Goal: Transaction & Acquisition: Purchase product/service

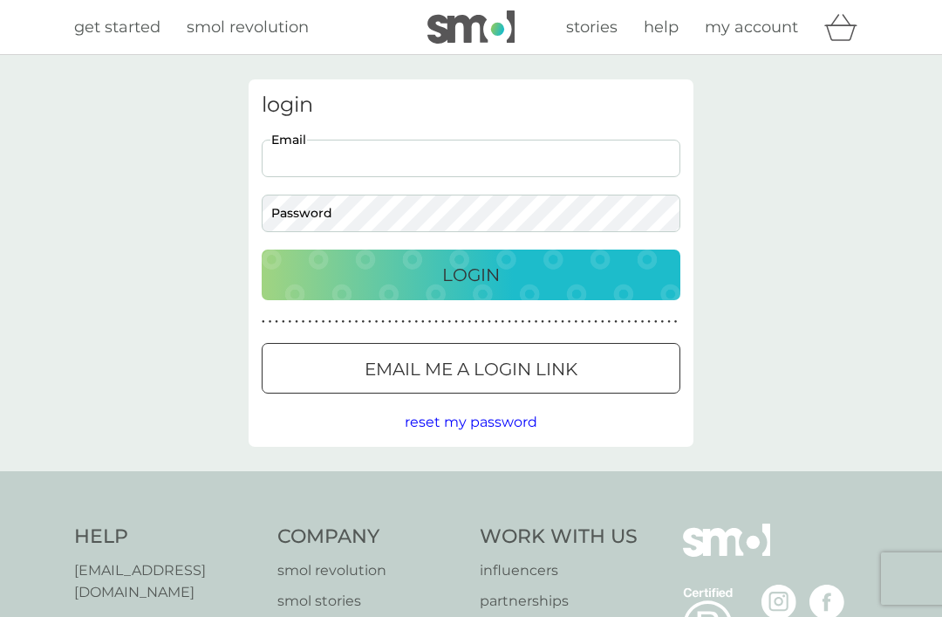
click at [331, 167] on input "Email" at bounding box center [471, 159] width 419 height 38
type input "[EMAIL_ADDRESS][DOMAIN_NAME]"
click at [471, 274] on button "Login" at bounding box center [471, 274] width 419 height 51
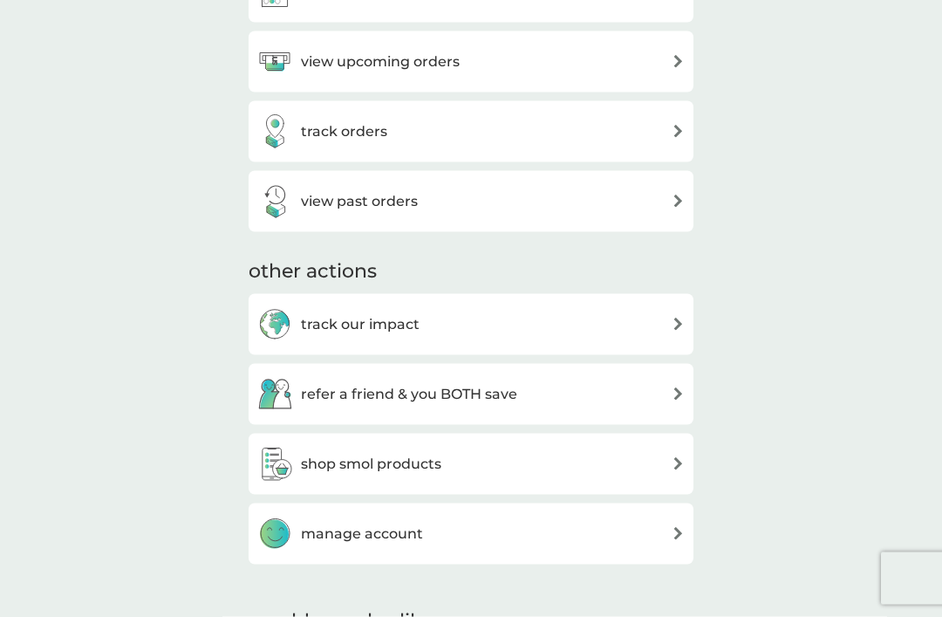
scroll to position [667, 0]
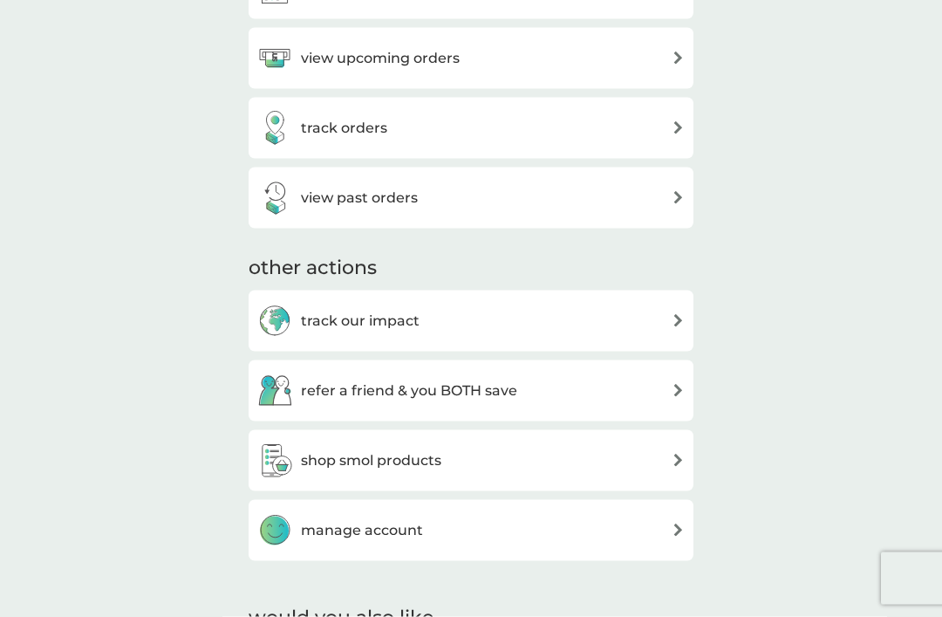
click at [361, 455] on h3 "shop smol products" at bounding box center [371, 460] width 140 height 23
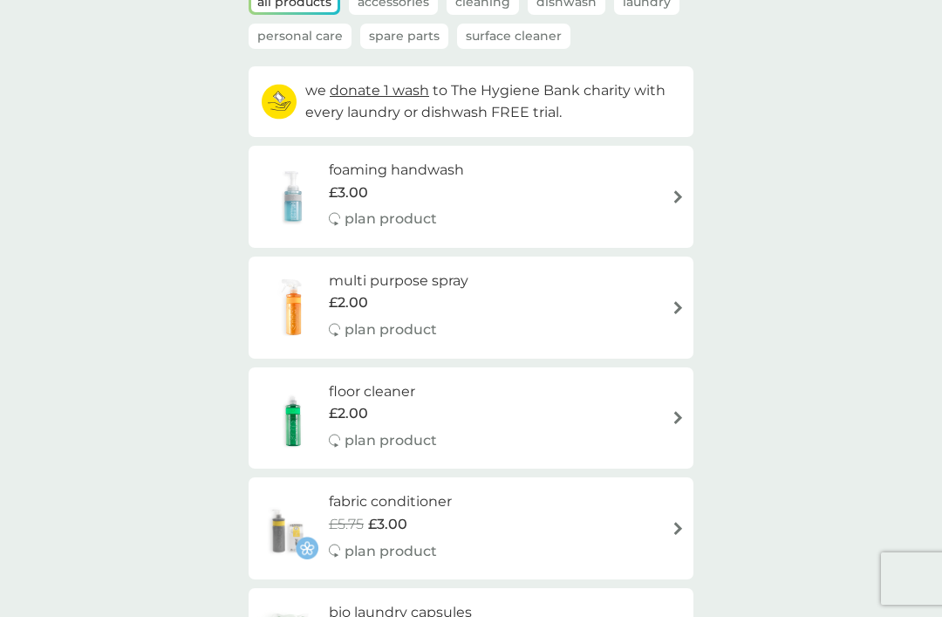
scroll to position [137, 0]
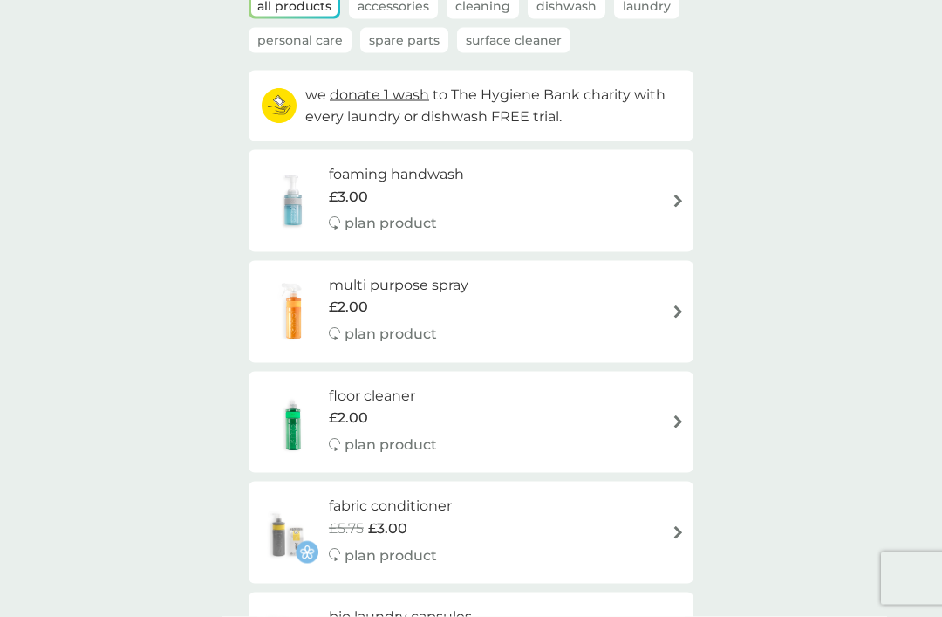
click at [437, 317] on div "multi purpose spray £2.00 plan product" at bounding box center [407, 312] width 157 height 76
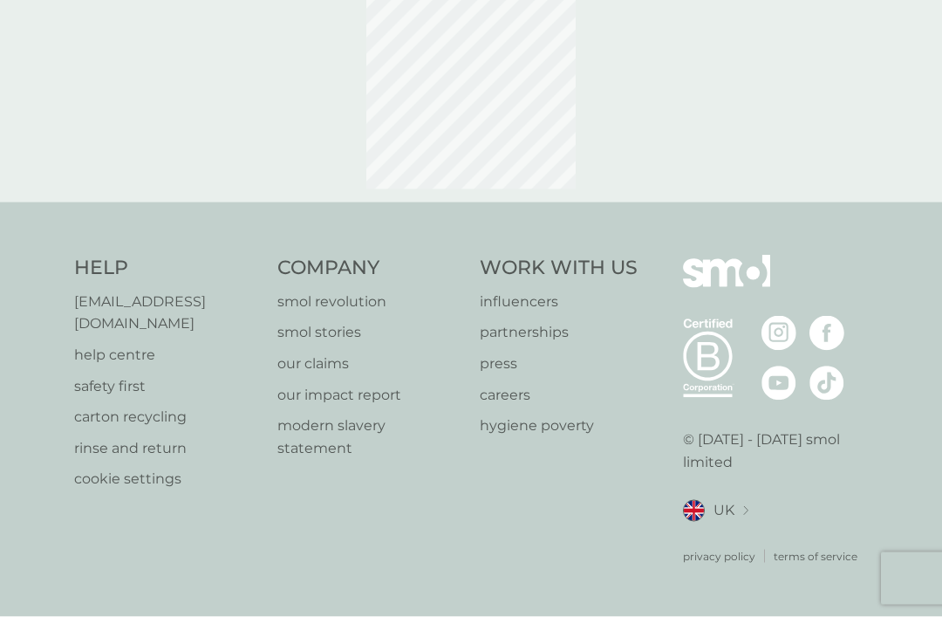
scroll to position [65, 0]
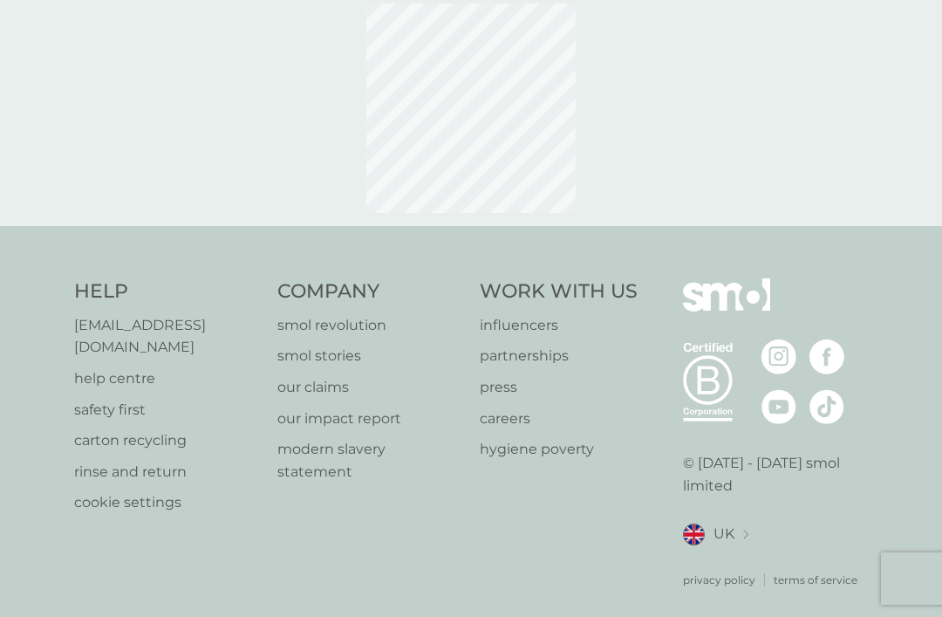
select select "112"
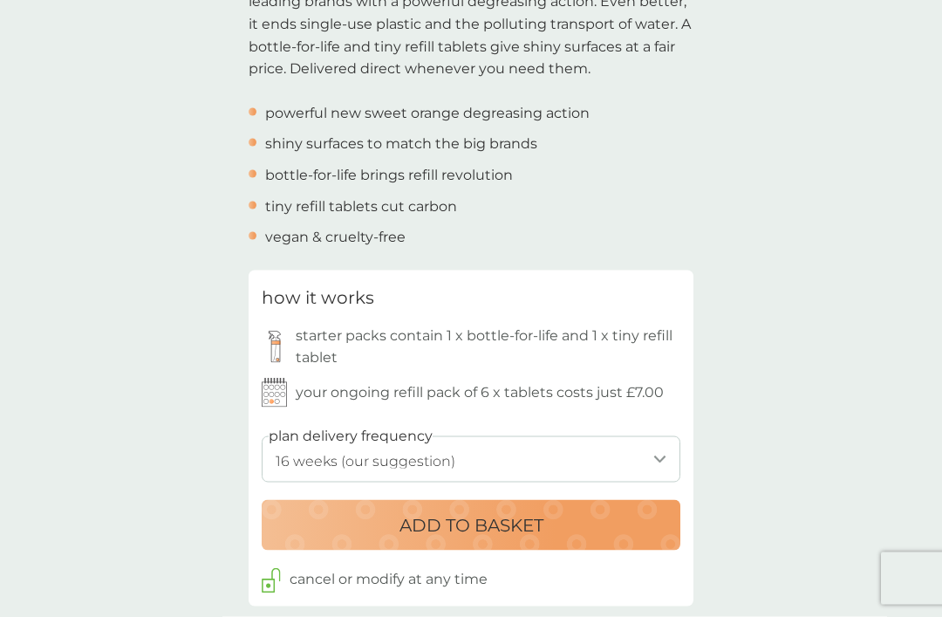
scroll to position [616, 0]
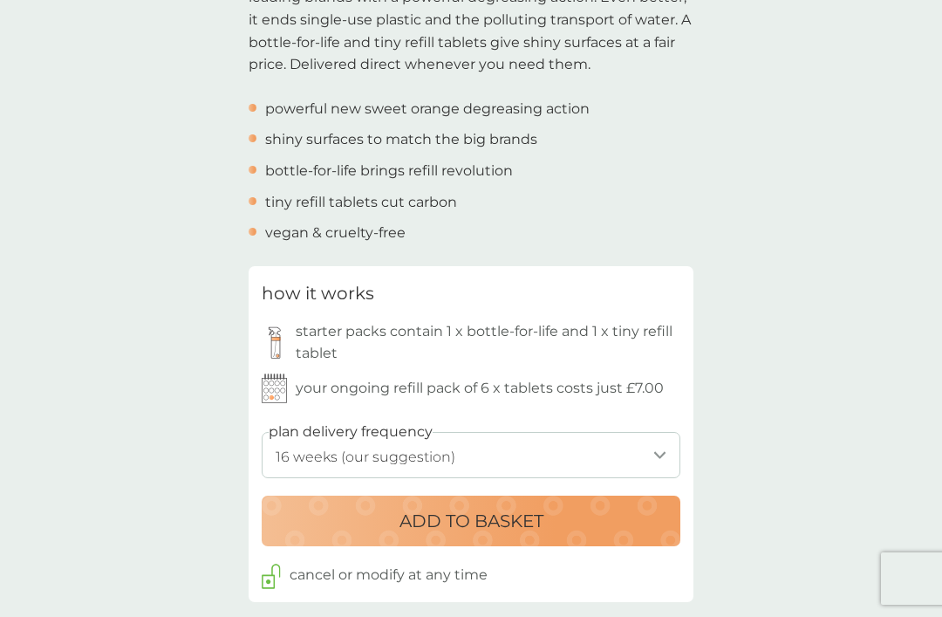
click at [491, 378] on p "your ongoing refill pack of 6 x tablets costs just £7.00" at bounding box center [480, 388] width 368 height 23
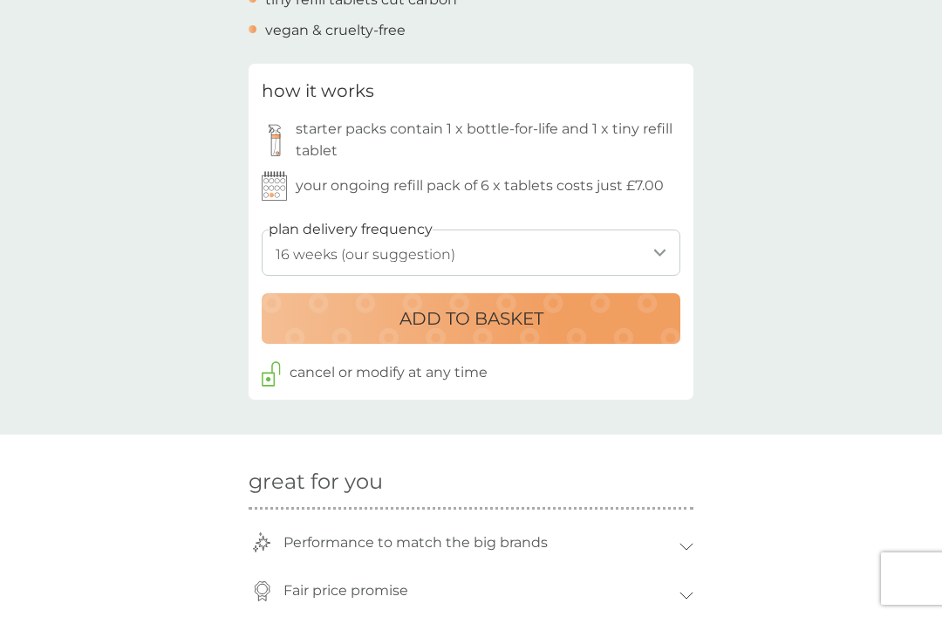
scroll to position [3, 0]
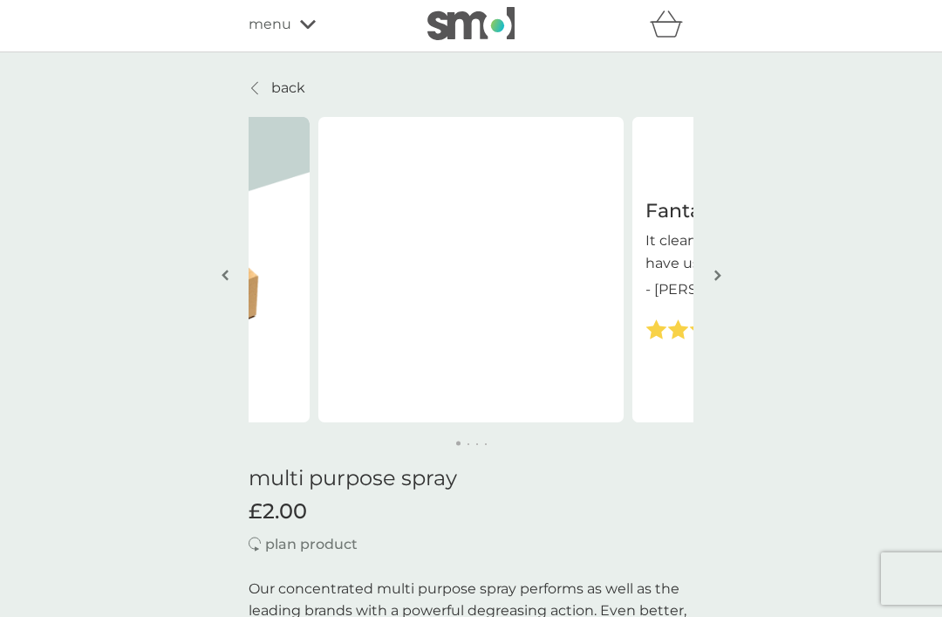
click at [562, 98] on div "back" at bounding box center [471, 88] width 445 height 23
